Goal: Book appointment/travel/reservation

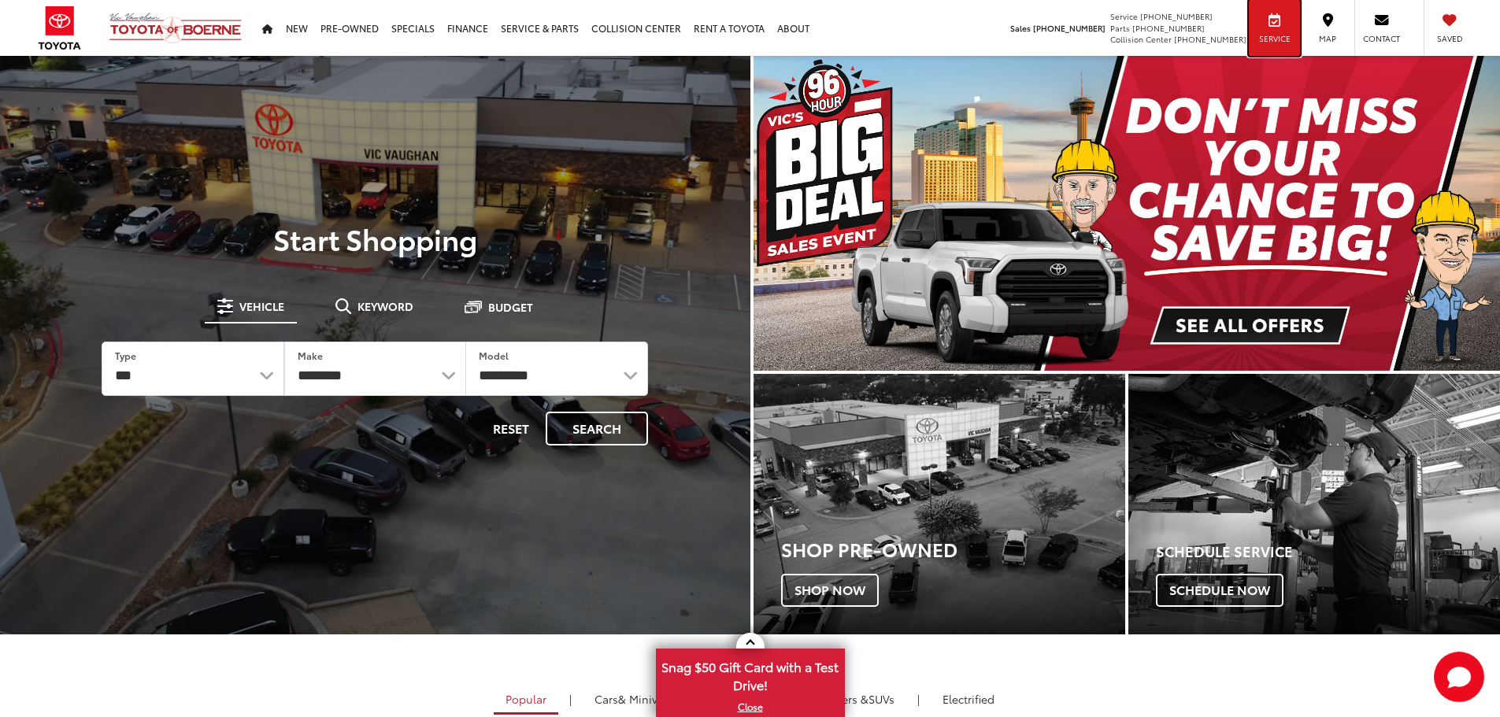
click at [1286, 11] on div "Service" at bounding box center [1274, 28] width 51 height 56
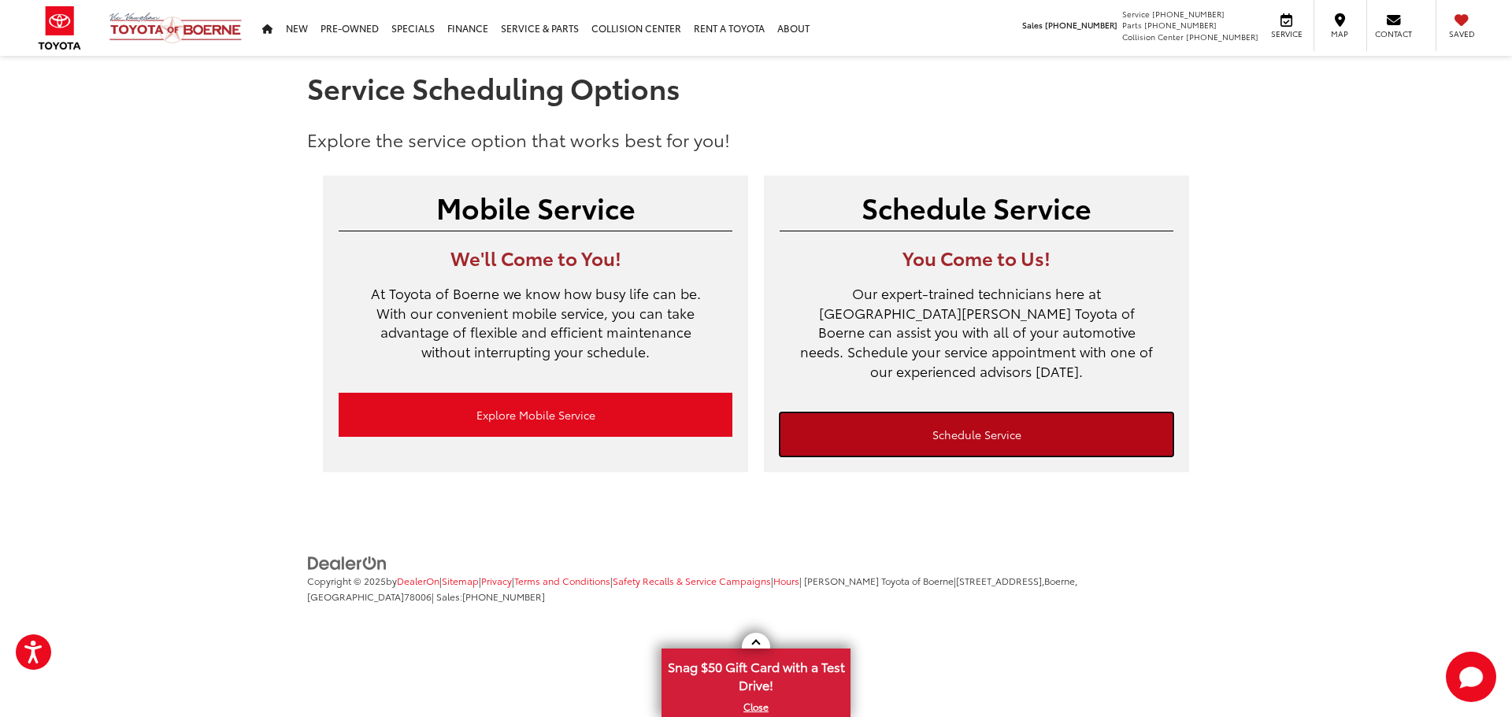
click at [859, 413] on link "Schedule Service" at bounding box center [976, 435] width 394 height 44
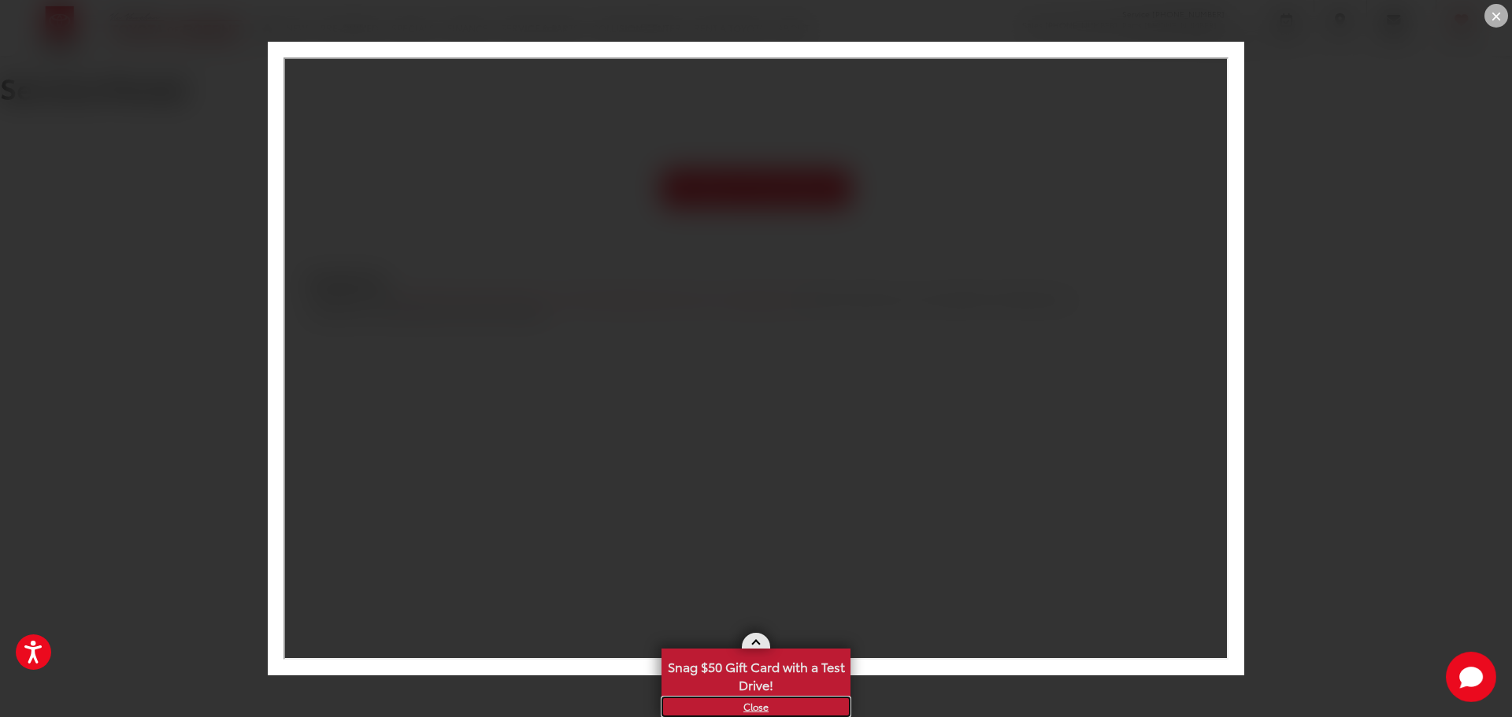
click at [751, 705] on link "X" at bounding box center [756, 706] width 186 height 17
